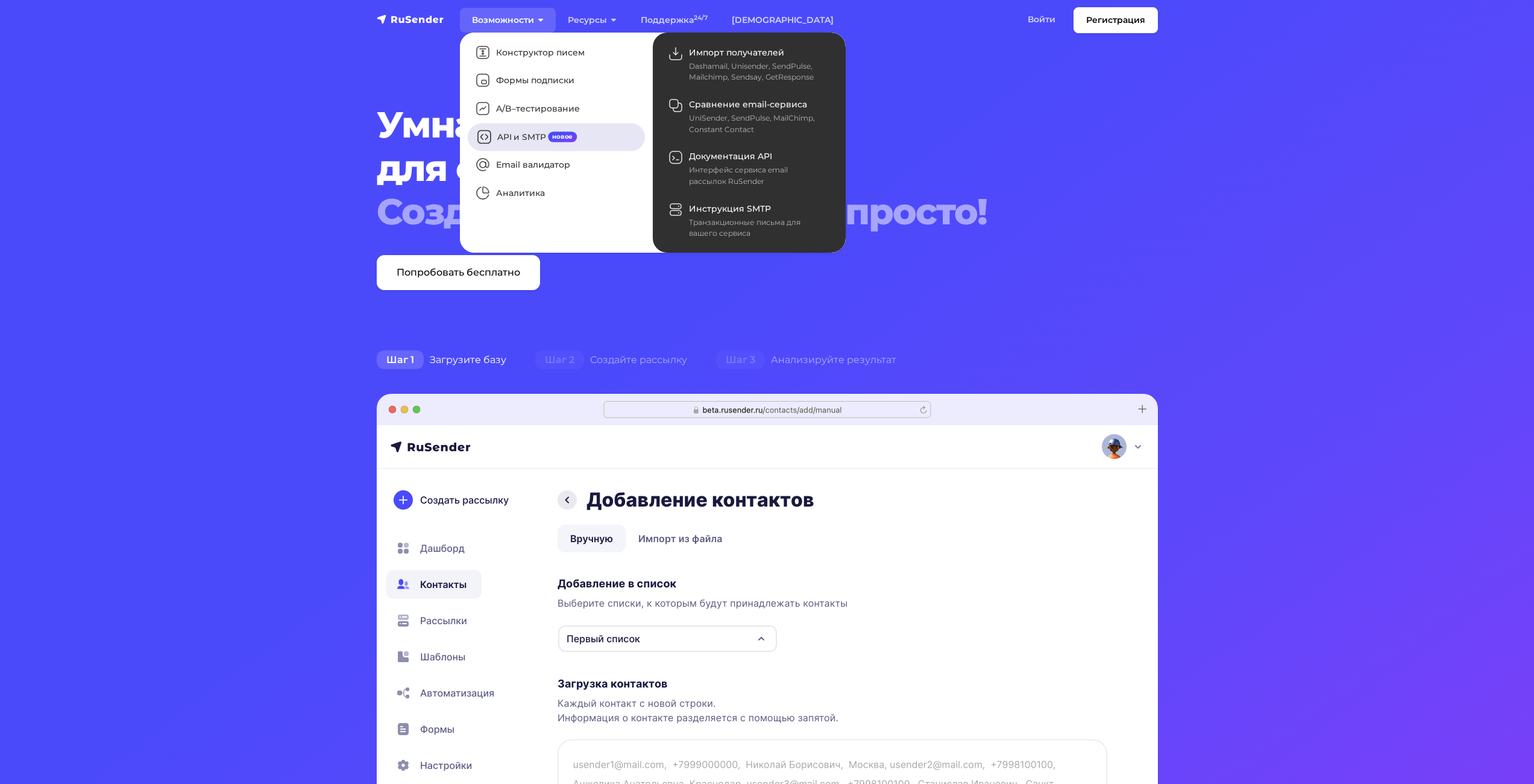
click at [489, 140] on link "API и SMTP новое" at bounding box center [556, 137] width 177 height 28
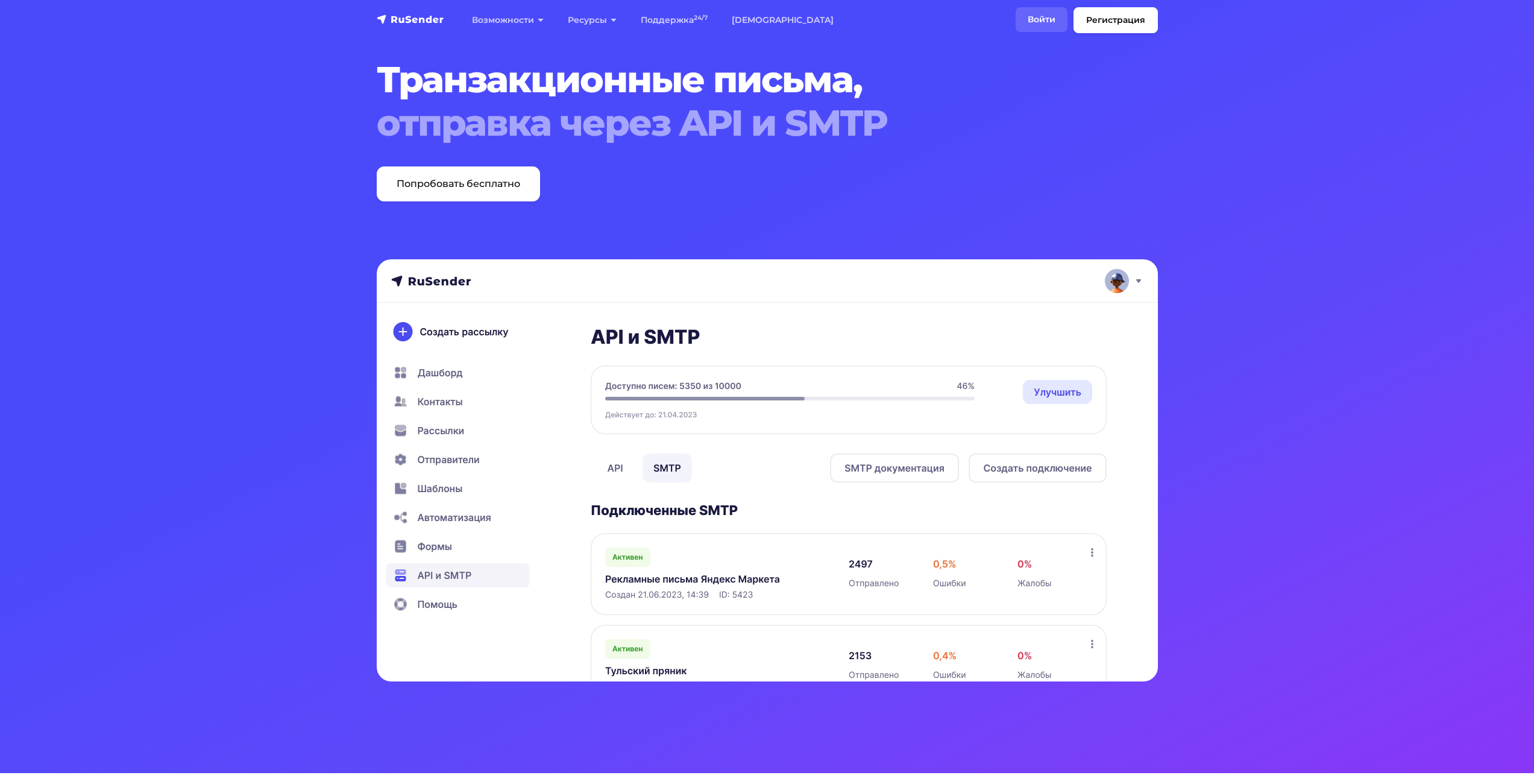
click at [1031, 16] on link "Войти" at bounding box center [1042, 19] width 52 height 25
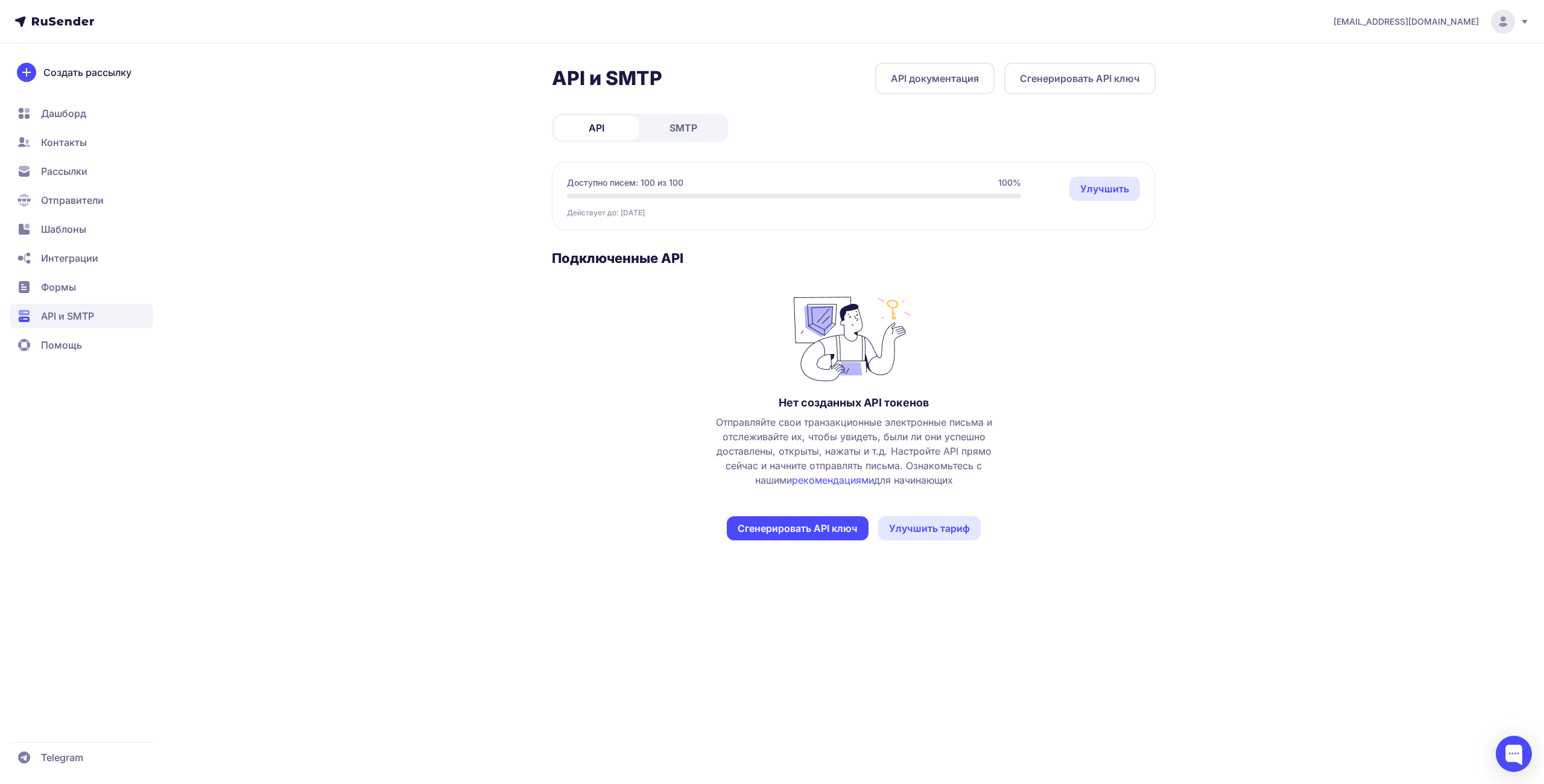
click at [1473, 19] on span "[EMAIL_ADDRESS][DOMAIN_NAME]" at bounding box center [1406, 22] width 146 height 12
click at [54, 23] on icon at bounding box center [63, 21] width 62 height 9
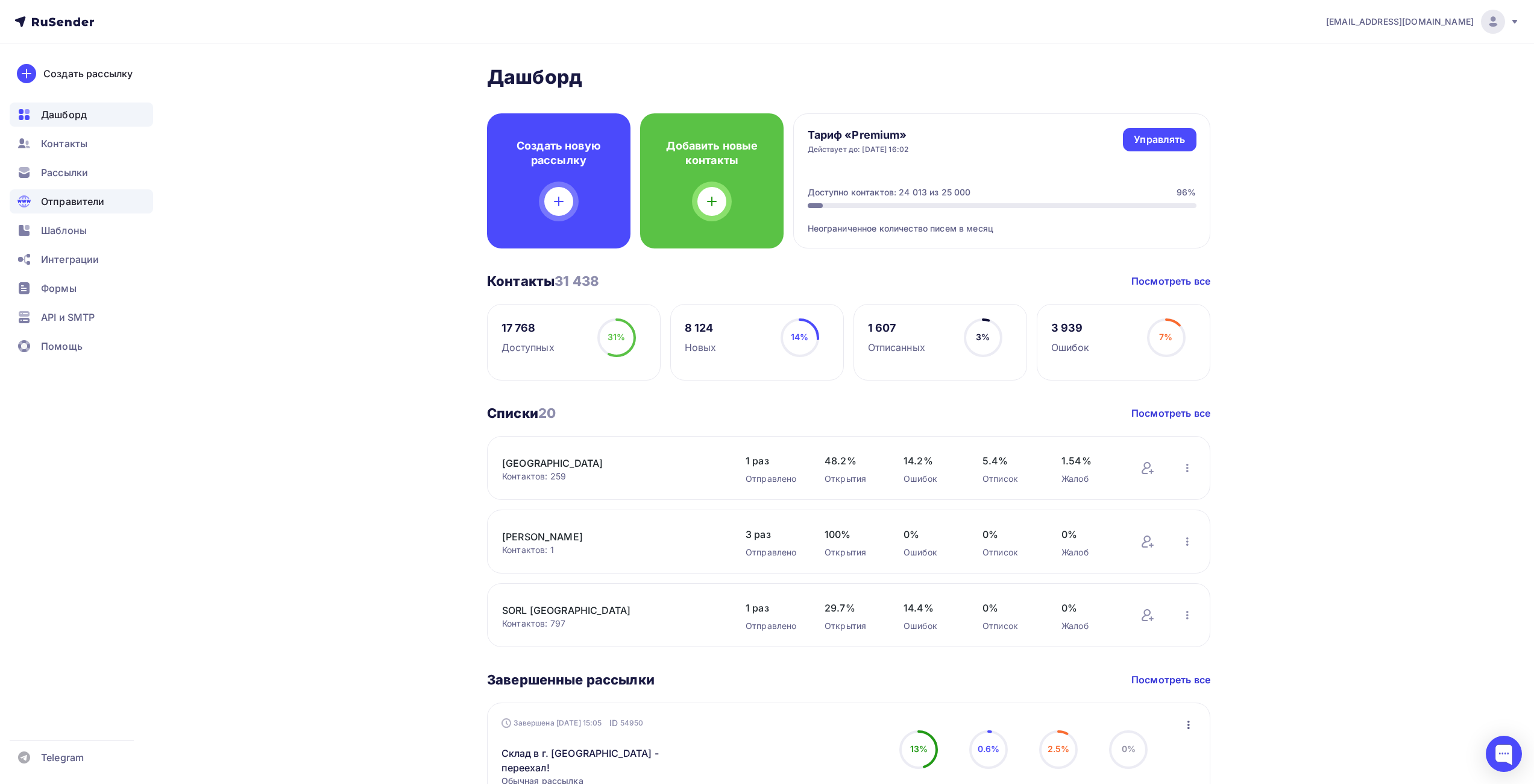
click at [68, 202] on span "Отправители" at bounding box center [73, 201] width 64 height 15
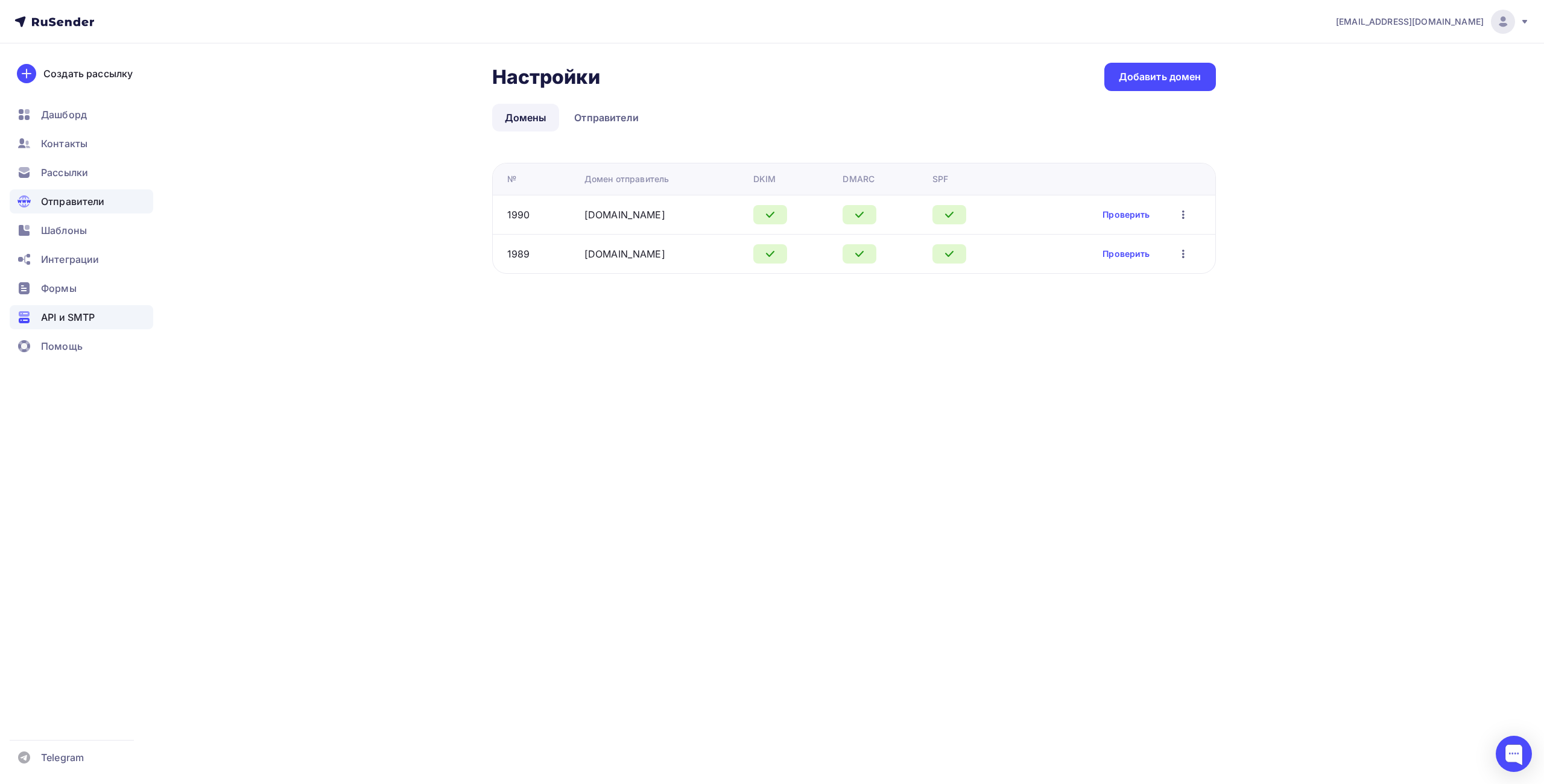
click at [55, 324] on div "API и SMTP" at bounding box center [81, 317] width 143 height 24
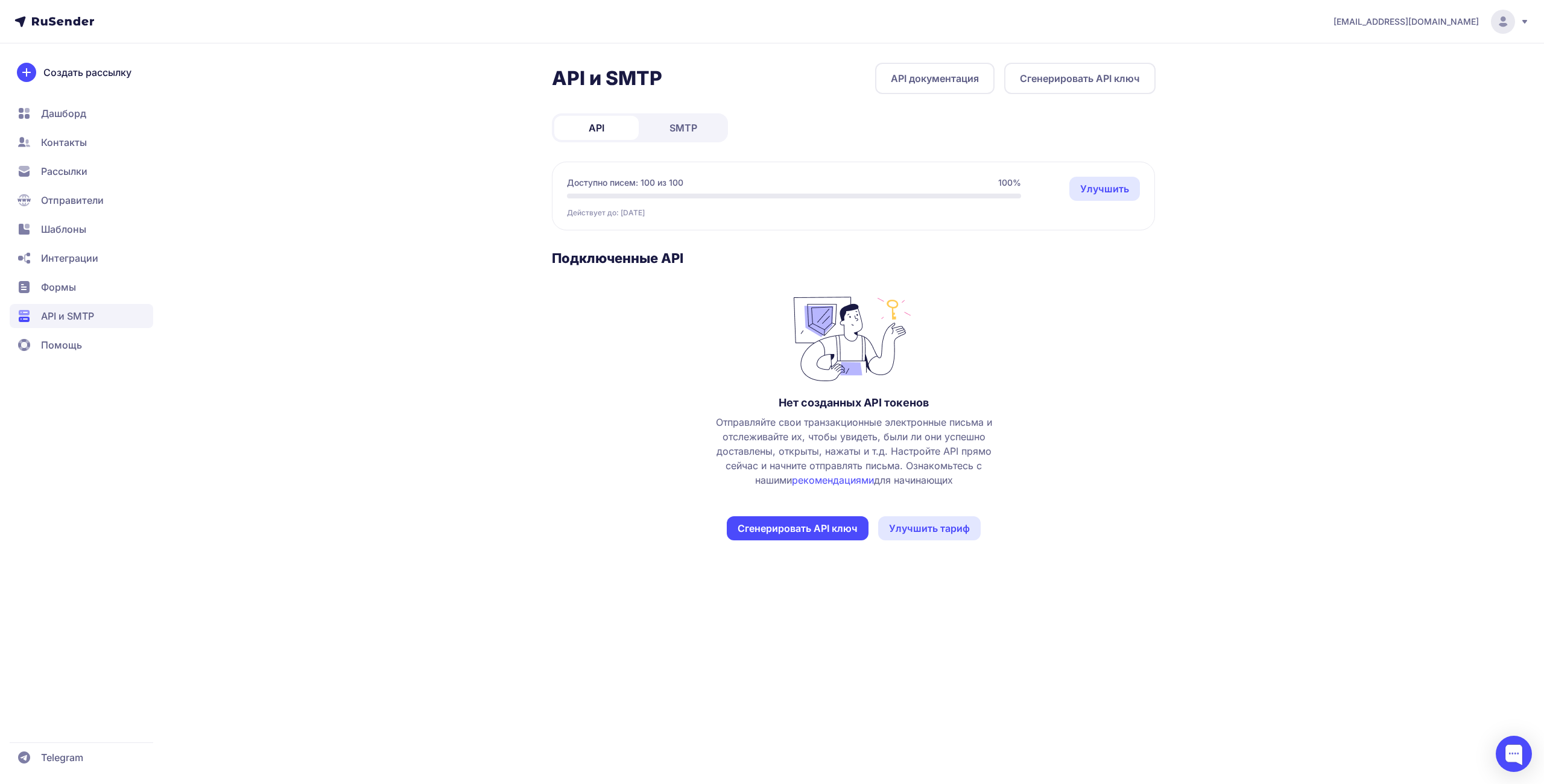
click at [888, 79] on link "API документация" at bounding box center [935, 79] width 119 height 31
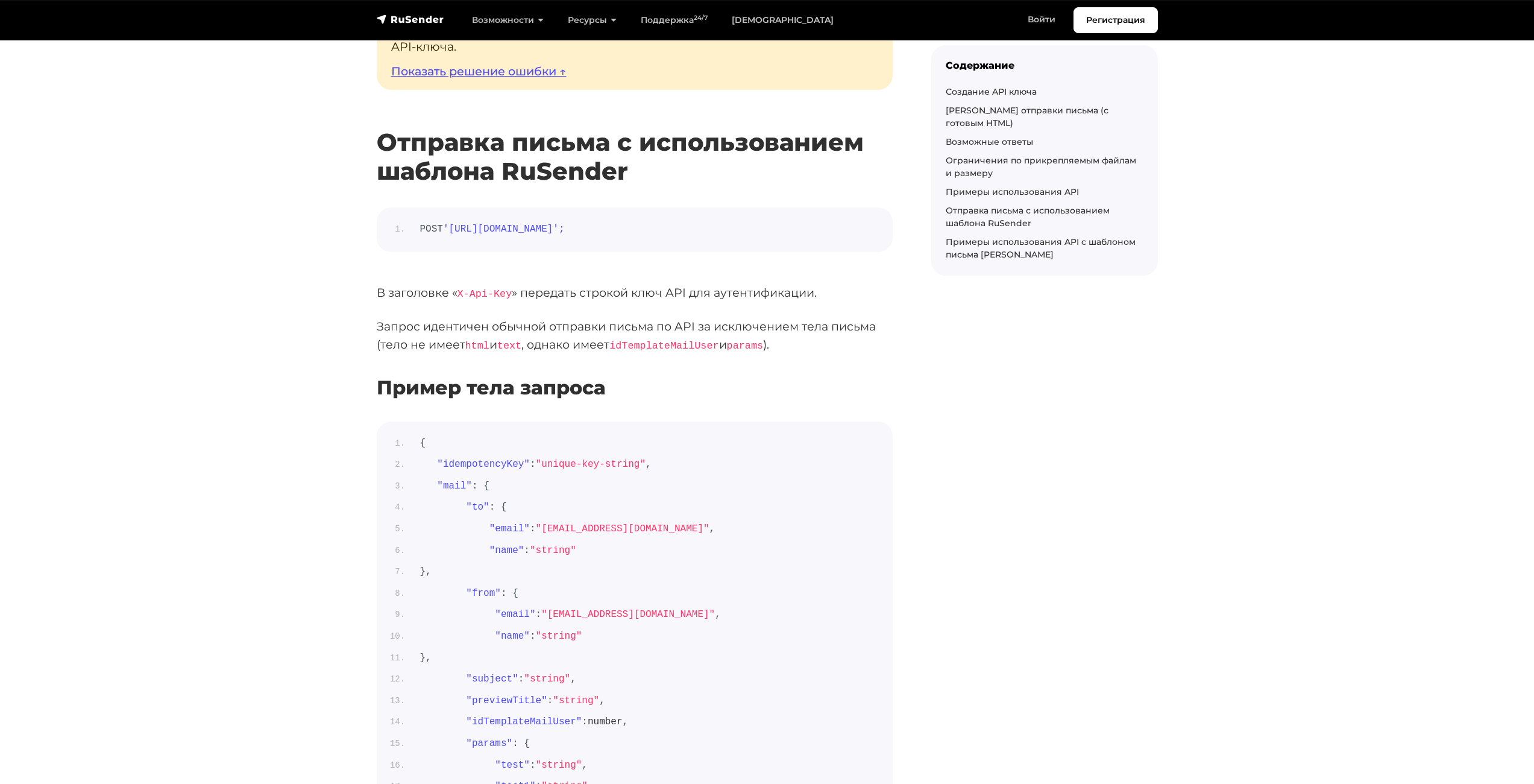
scroll to position [5546, 0]
